Goal: Find specific page/section: Find specific page/section

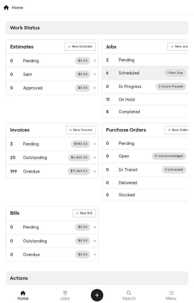
click at [134, 73] on div "Scheduled" at bounding box center [129, 73] width 20 height 6
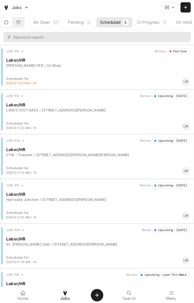
click at [157, 157] on div "JOB-920 Service Upcoming - Today Labor/HR ITW - Traulsen 1303 W Gayle St, Edna,…" at bounding box center [97, 152] width 190 height 28
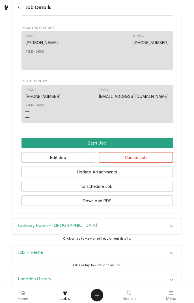
scroll to position [394, 0]
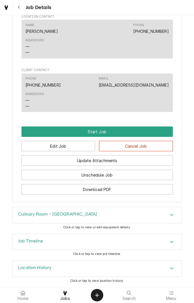
click at [167, 217] on div "Culinary Room - [GEOGRAPHIC_DATA]" at bounding box center [96, 215] width 169 height 16
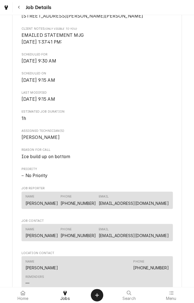
scroll to position [0, 0]
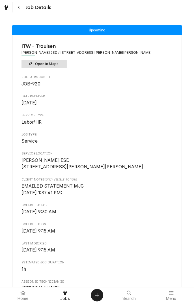
click at [58, 65] on button "Open in Maps" at bounding box center [44, 64] width 45 height 8
